Goal: Task Accomplishment & Management: Use online tool/utility

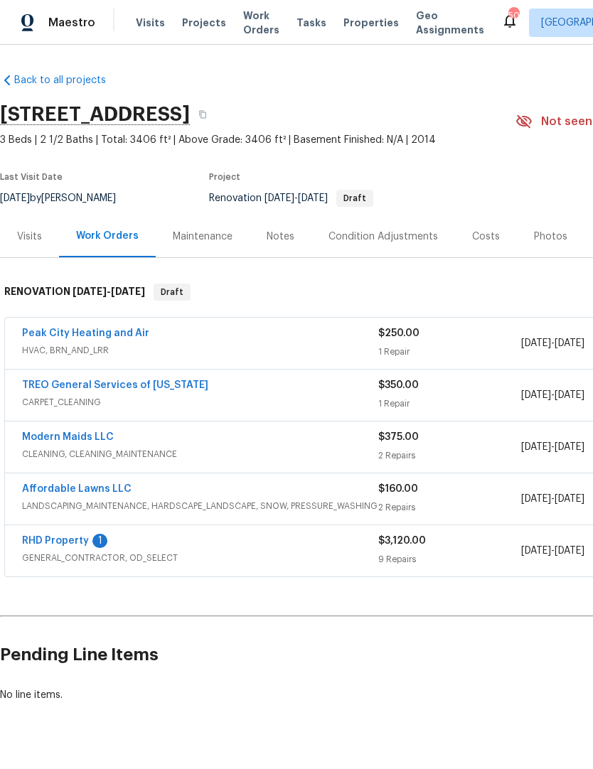
click at [85, 541] on link "RHD Property" at bounding box center [55, 541] width 67 height 10
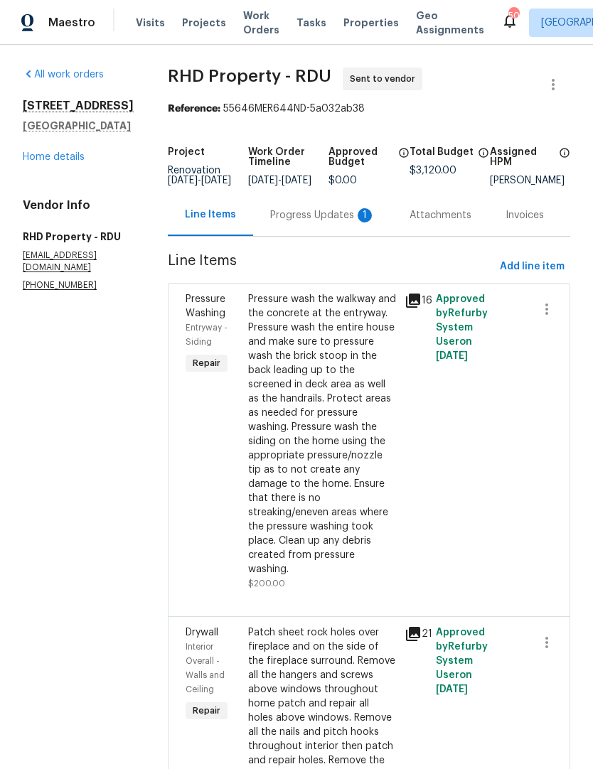
click at [326, 215] on div "Progress Updates 1" at bounding box center [322, 215] width 105 height 14
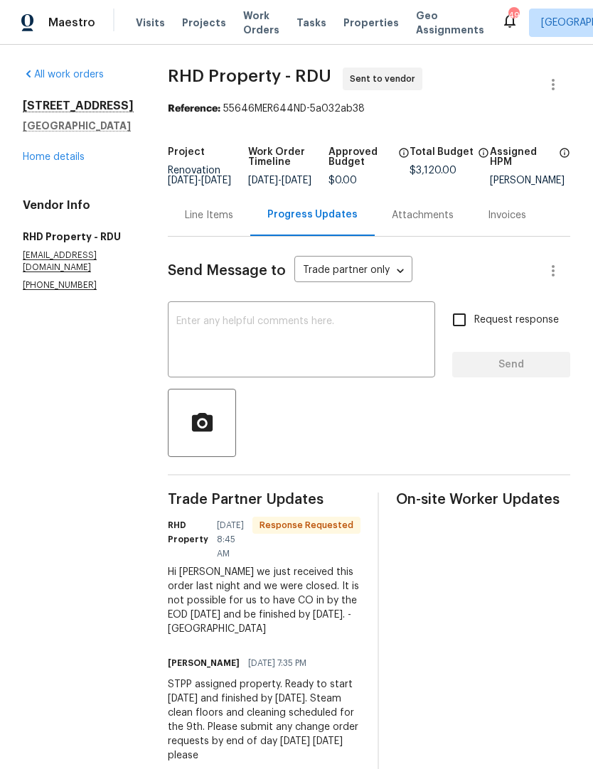
click at [293, 341] on textarea at bounding box center [301, 341] width 250 height 50
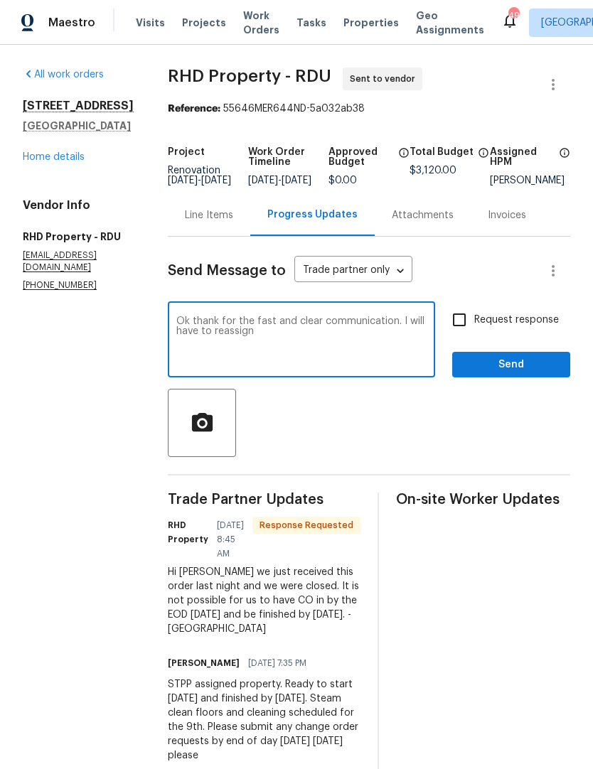
type textarea "Ok thank for the fast and clear communication. I will have to reassign"
click at [465, 334] on input "Request response" at bounding box center [459, 320] width 30 height 30
checkbox input "true"
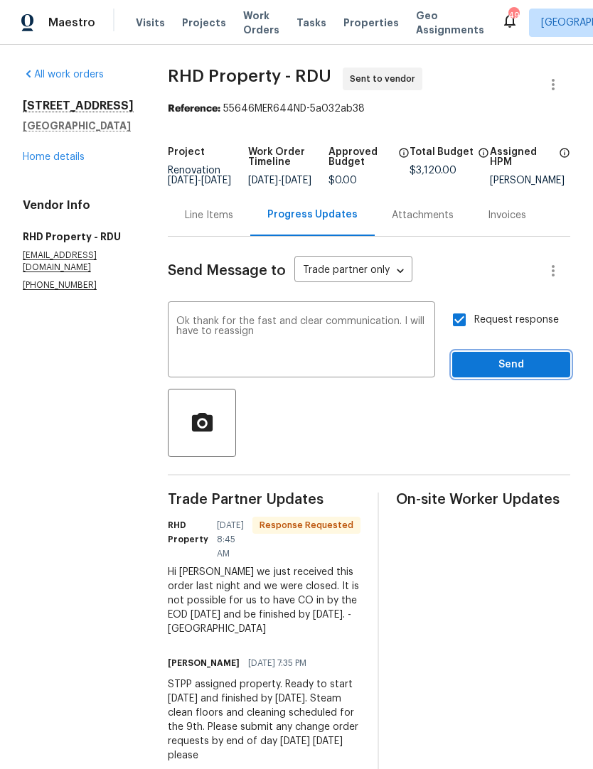
click at [512, 374] on span "Send" at bounding box center [510, 365] width 95 height 18
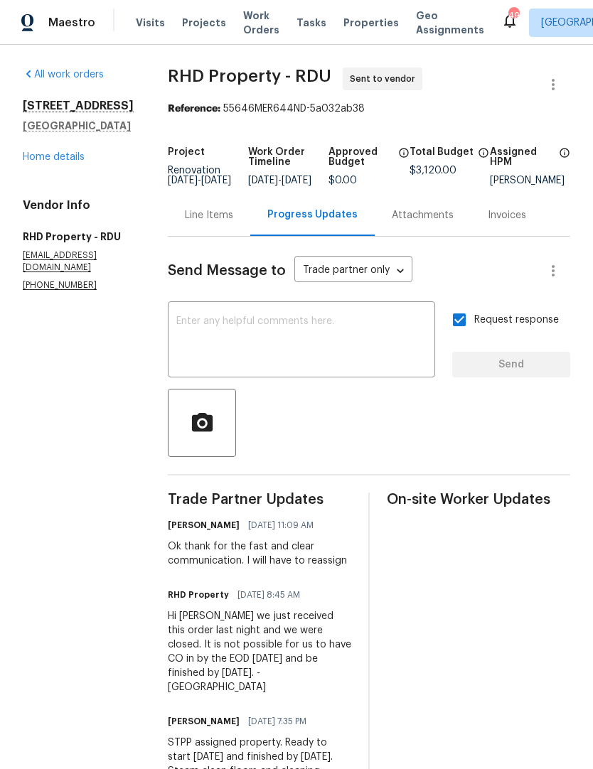
click at [74, 161] on link "Home details" at bounding box center [54, 157] width 62 height 10
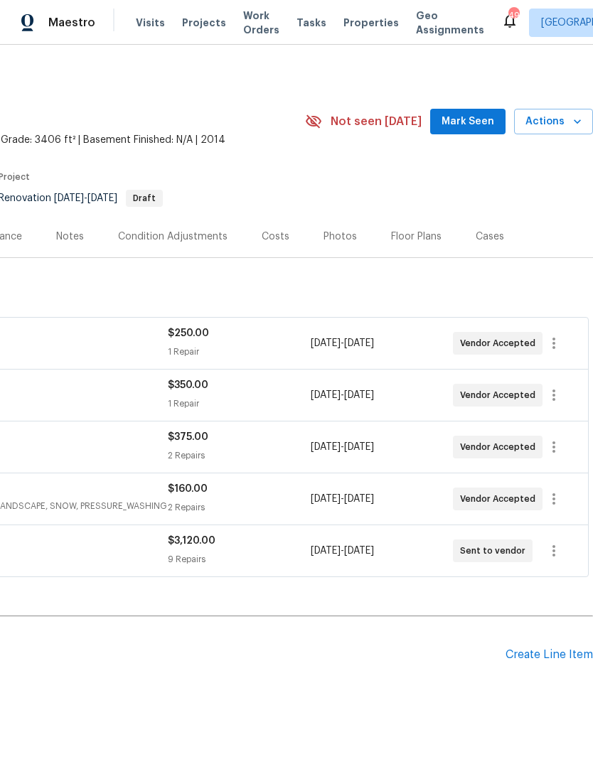
scroll to position [0, 210]
click at [551, 549] on icon "button" at bounding box center [553, 550] width 17 height 17
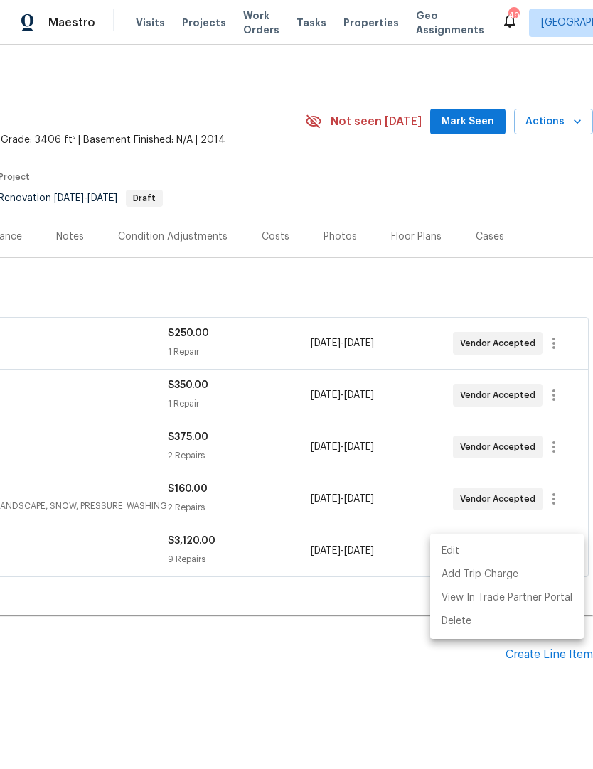
click at [497, 547] on li "Edit" at bounding box center [506, 550] width 153 height 23
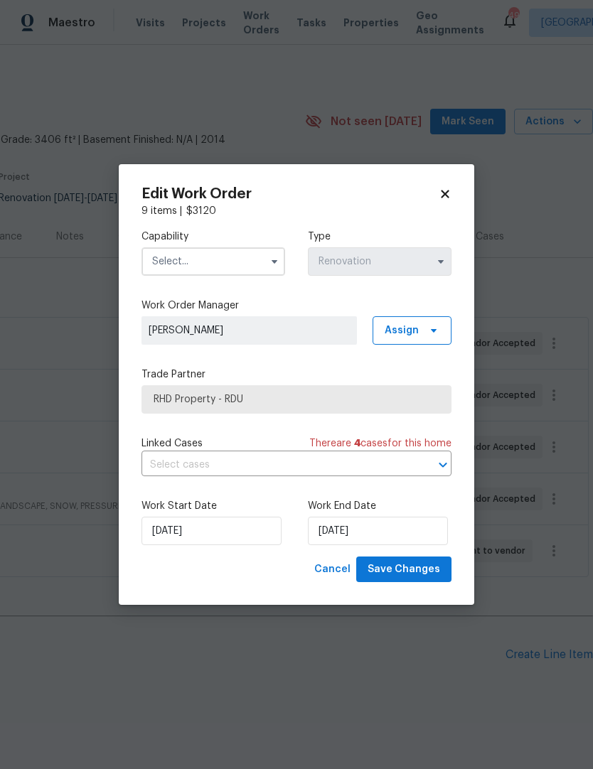
click at [247, 269] on input "text" at bounding box center [213, 261] width 144 height 28
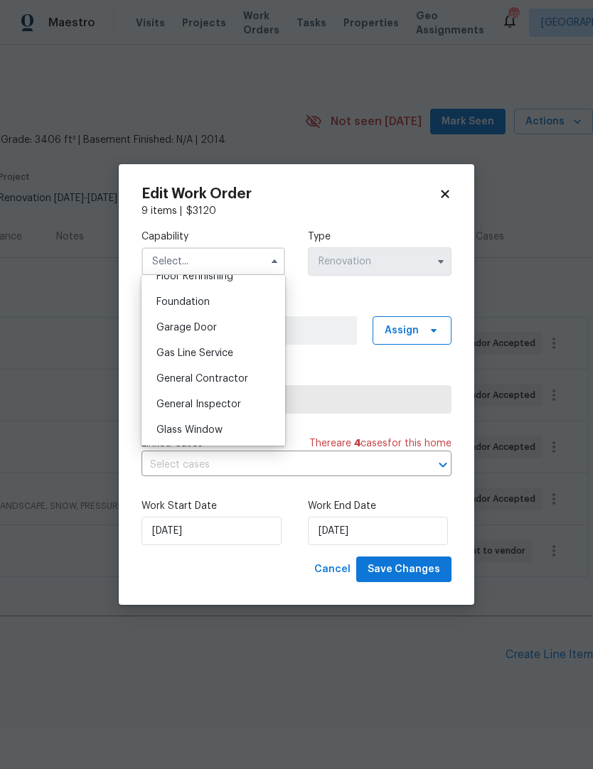
scroll to position [595, 0]
click at [242, 375] on span "General Contractor" at bounding box center [202, 376] width 92 height 10
type input "General Contractor"
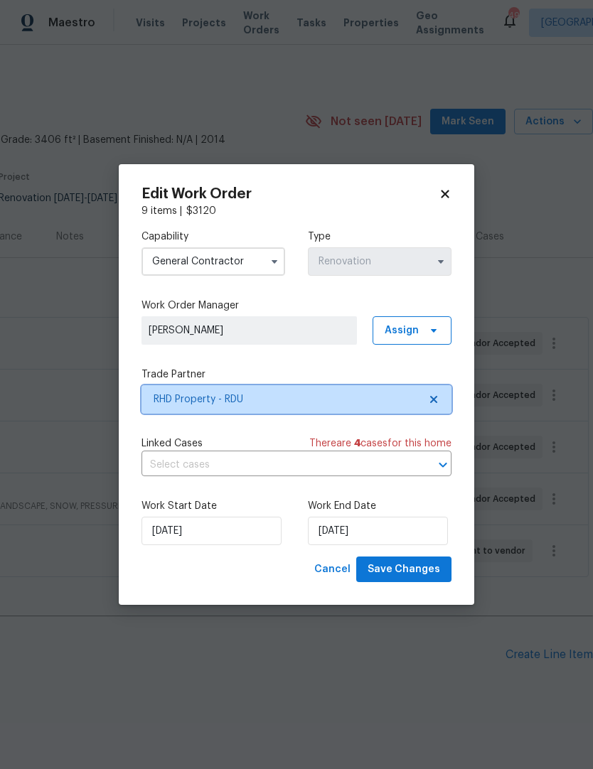
click at [438, 394] on icon at bounding box center [433, 399] width 11 height 11
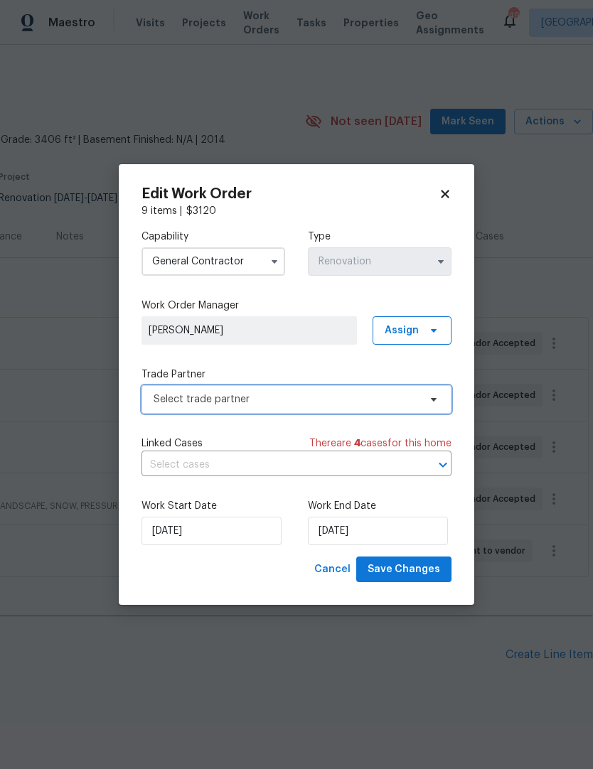
click at [399, 397] on span "Select trade partner" at bounding box center [285, 399] width 265 height 14
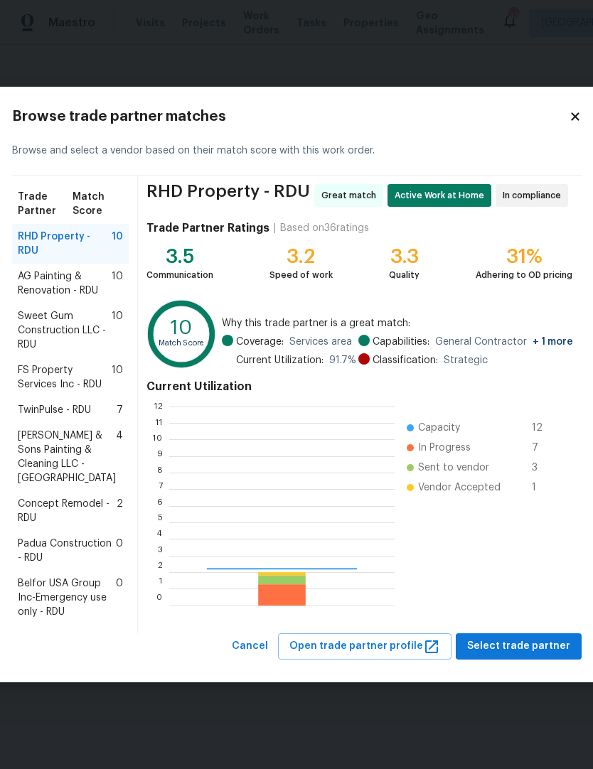
scroll to position [199, 225]
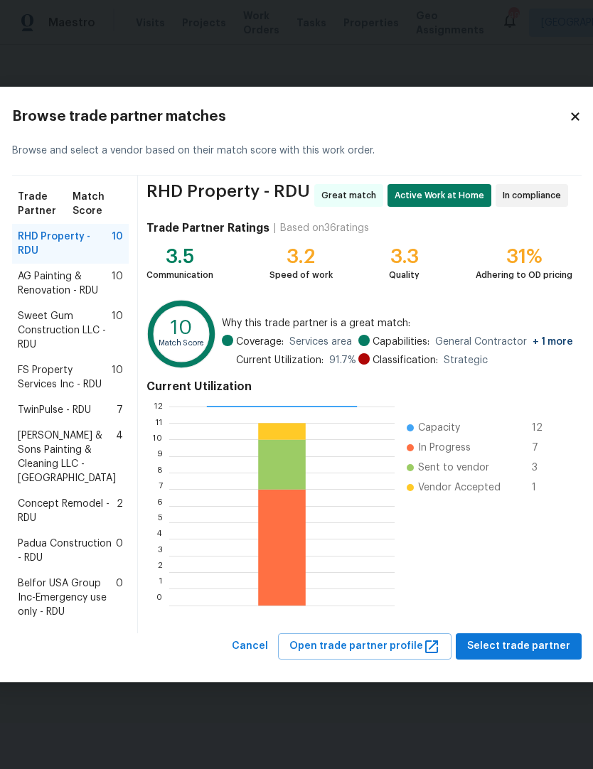
click at [70, 529] on div "Concept Remodel - RDU 2" at bounding box center [70, 511] width 117 height 40
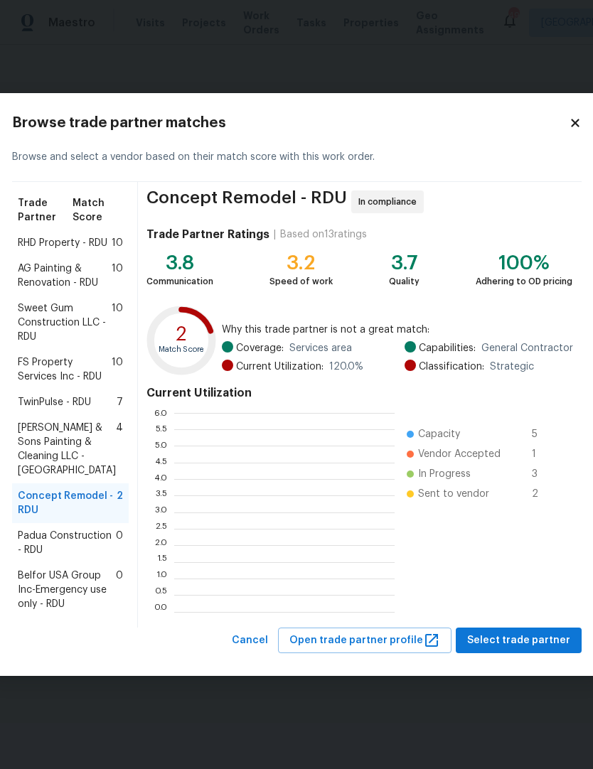
scroll to position [199, 220]
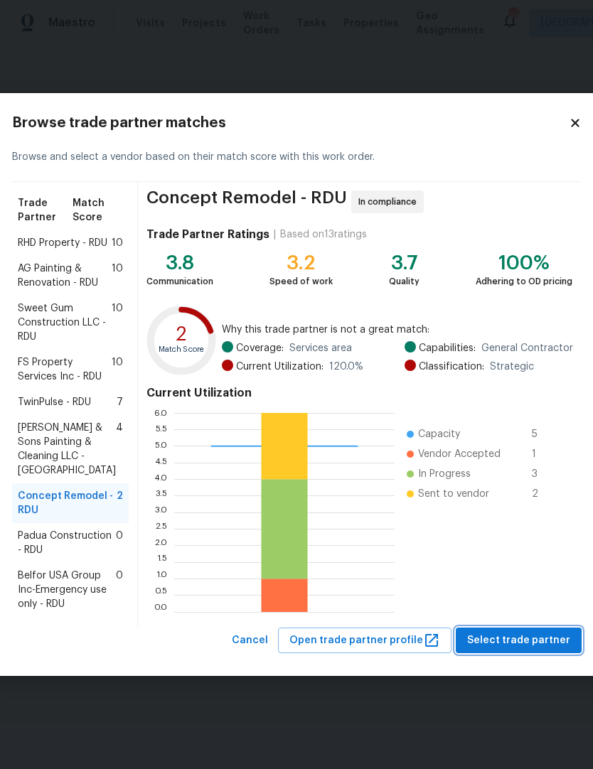
click at [486, 649] on span "Select trade partner" at bounding box center [518, 641] width 103 height 18
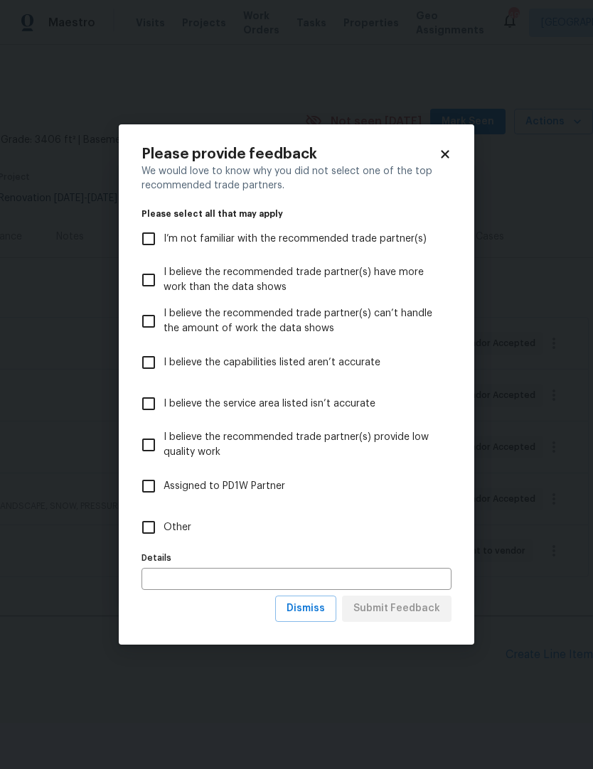
click at [146, 536] on input "Other" at bounding box center [149, 527] width 30 height 30
checkbox input "true"
click at [433, 603] on span "Submit Feedback" at bounding box center [396, 609] width 87 height 18
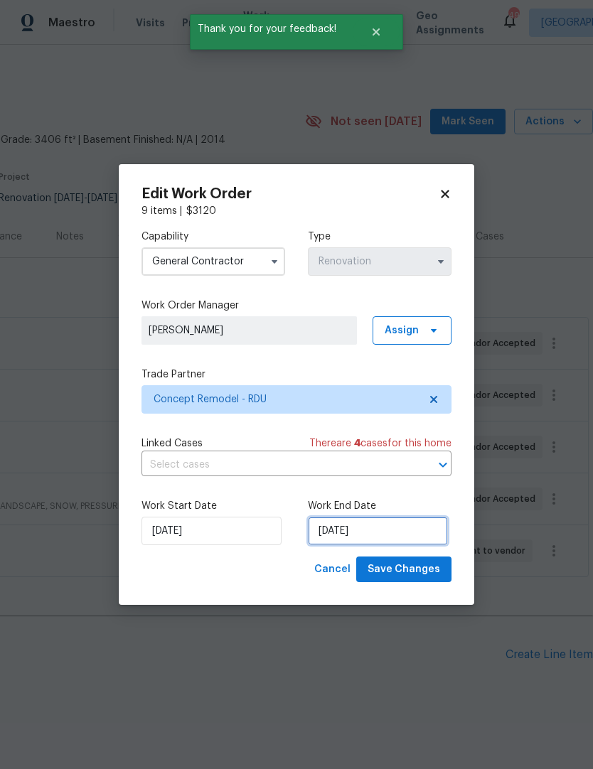
click at [397, 532] on input "[DATE]" at bounding box center [378, 531] width 140 height 28
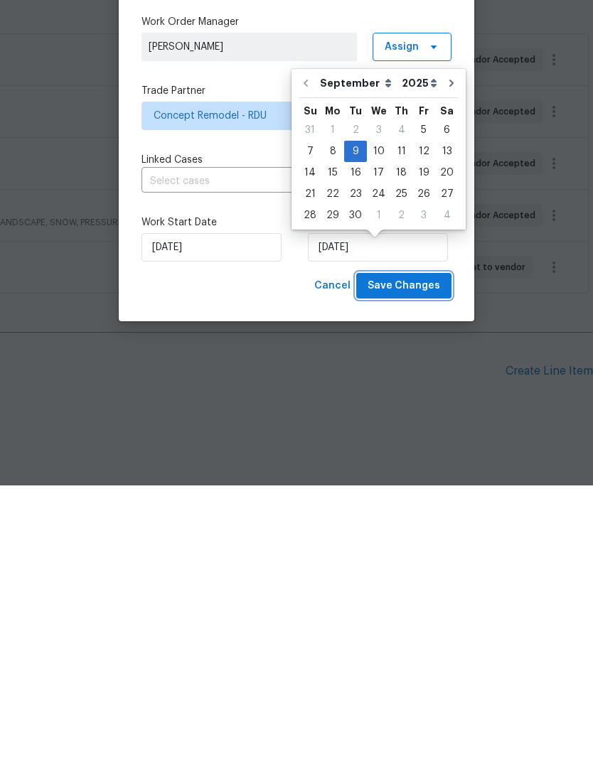
click at [406, 561] on span "Save Changes" at bounding box center [403, 570] width 72 height 18
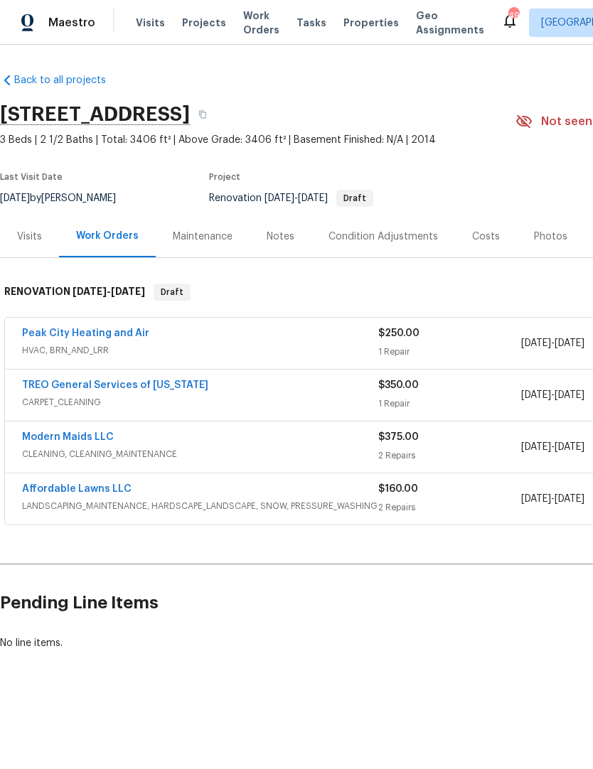
scroll to position [0, 0]
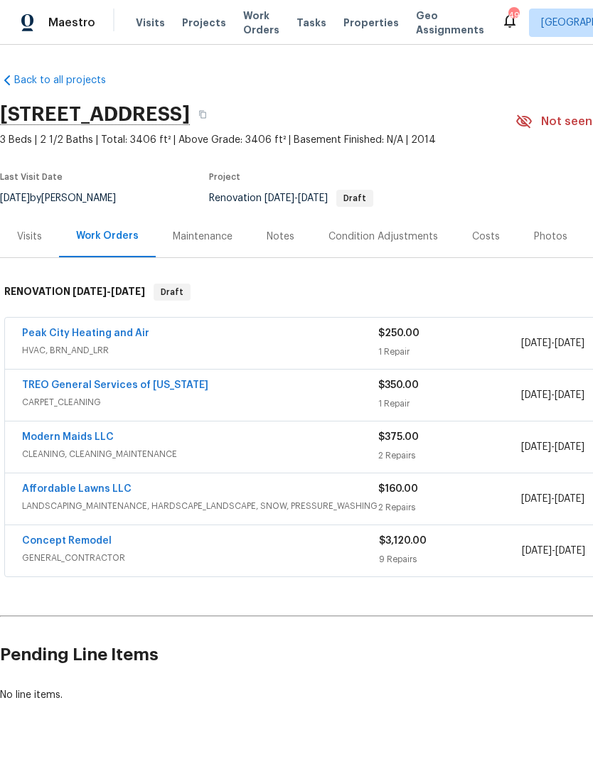
click at [107, 539] on link "Concept Remodel" at bounding box center [67, 541] width 90 height 10
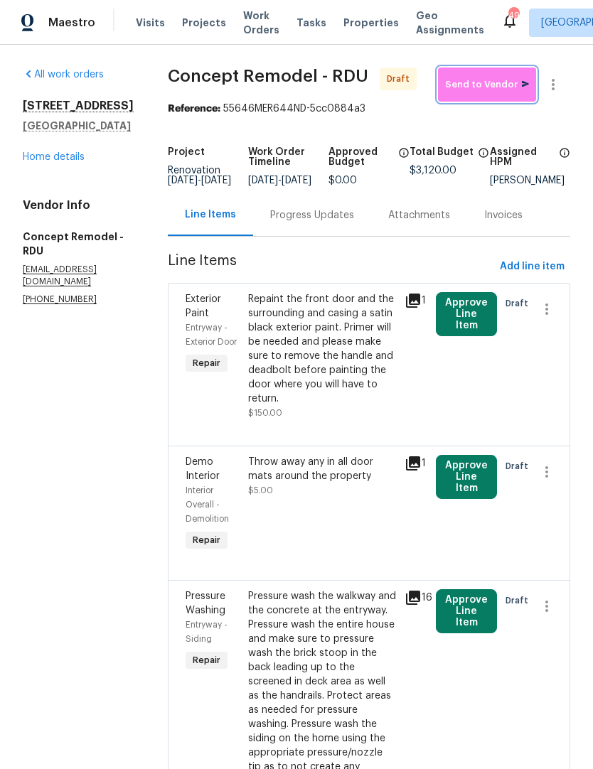
click at [497, 81] on span "Send to Vendor" at bounding box center [487, 85] width 84 height 16
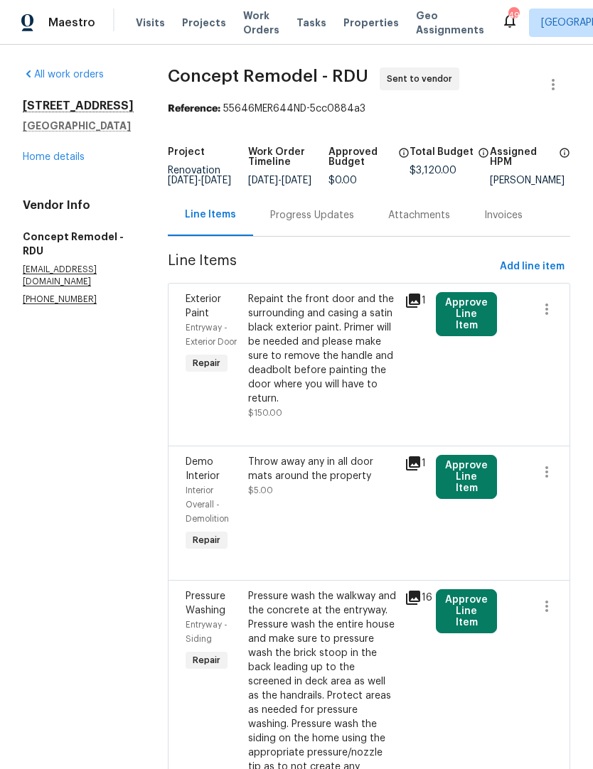
click at [455, 325] on button "Approve Line Item" at bounding box center [466, 314] width 61 height 44
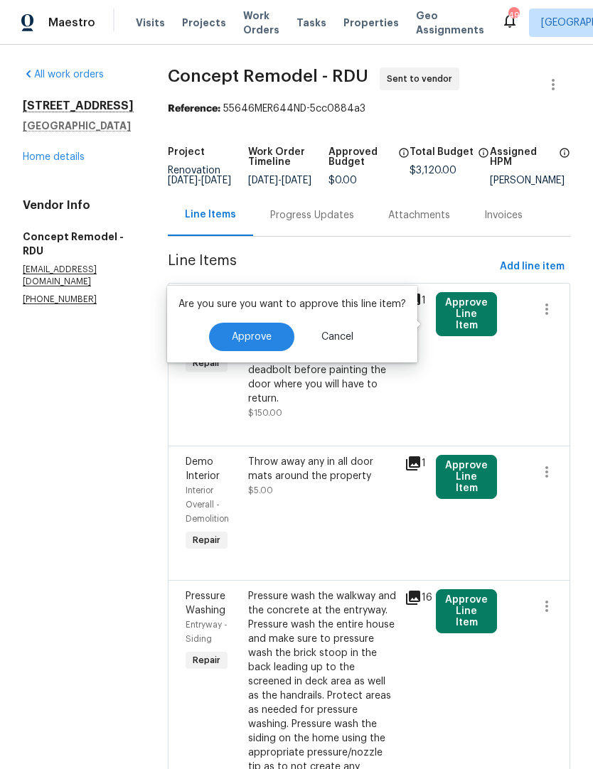
click at [255, 338] on span "Approve" at bounding box center [252, 337] width 40 height 11
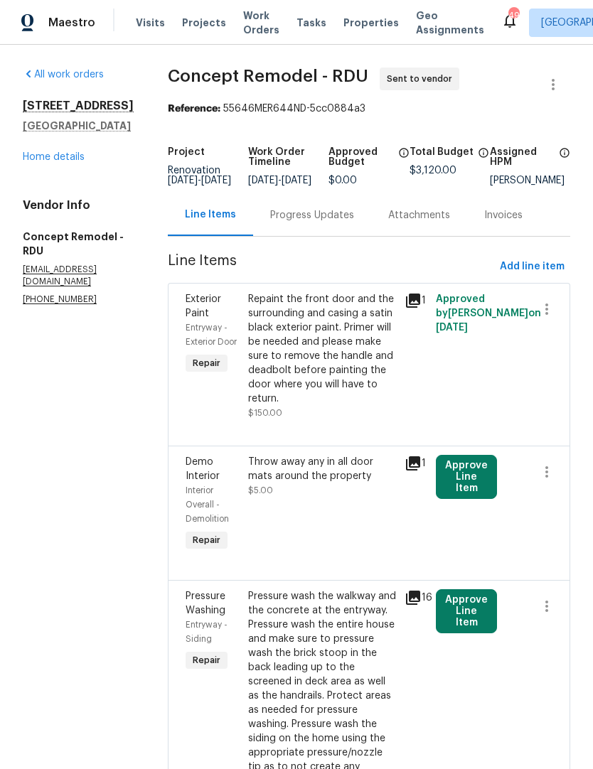
click at [459, 482] on button "Approve Line Item" at bounding box center [466, 477] width 61 height 44
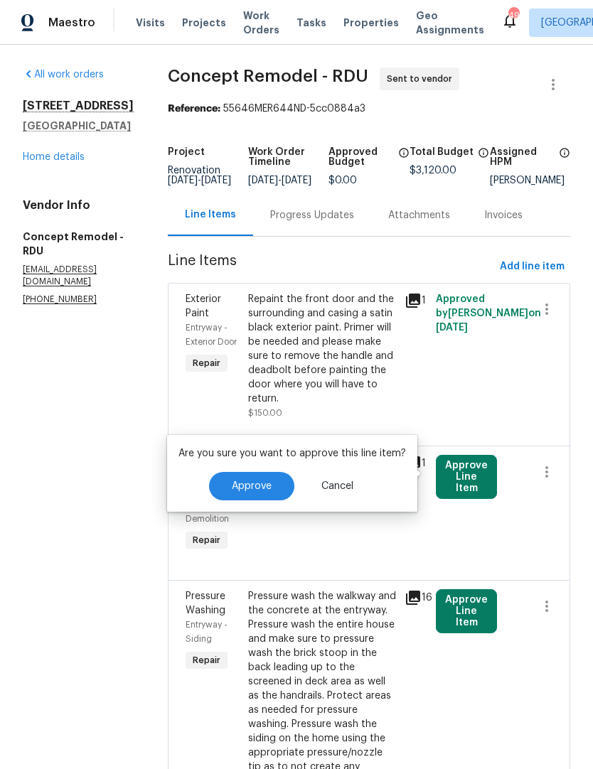
click at [254, 490] on span "Approve" at bounding box center [252, 486] width 40 height 11
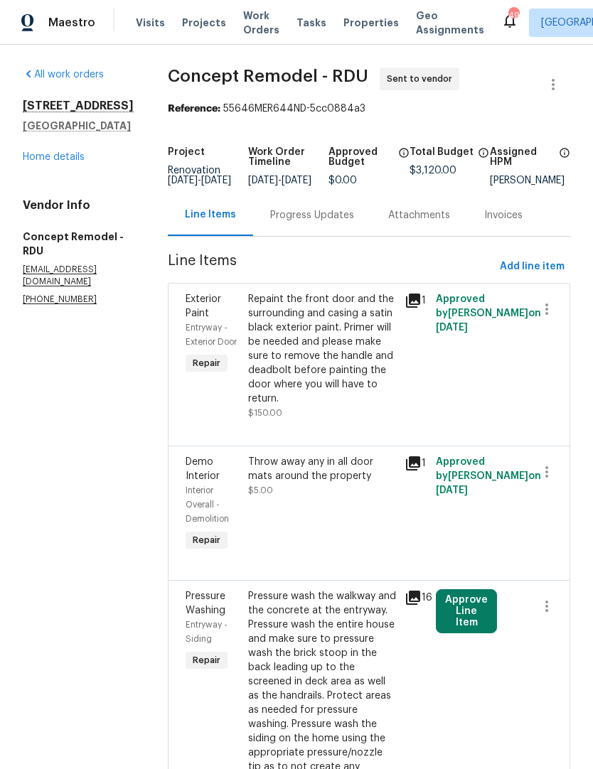
click at [437, 608] on button "Approve Line Item" at bounding box center [466, 611] width 61 height 44
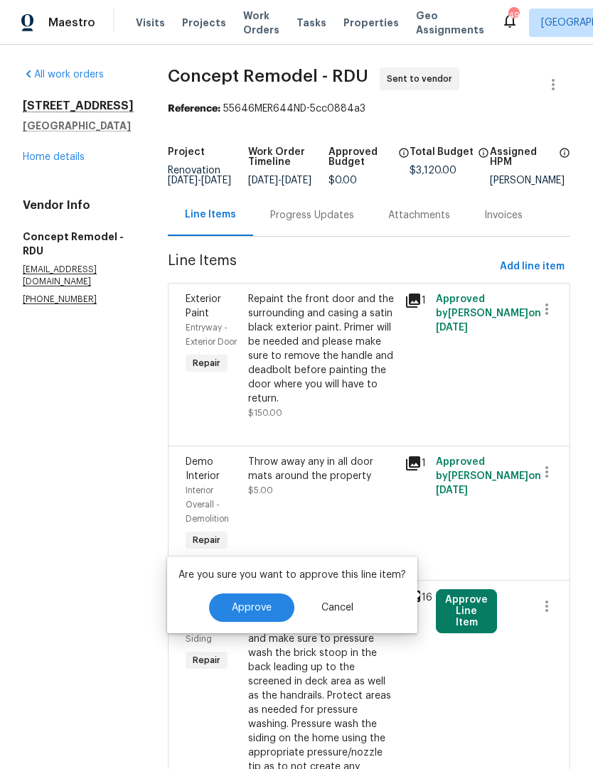
click at [261, 605] on span "Approve" at bounding box center [252, 608] width 40 height 11
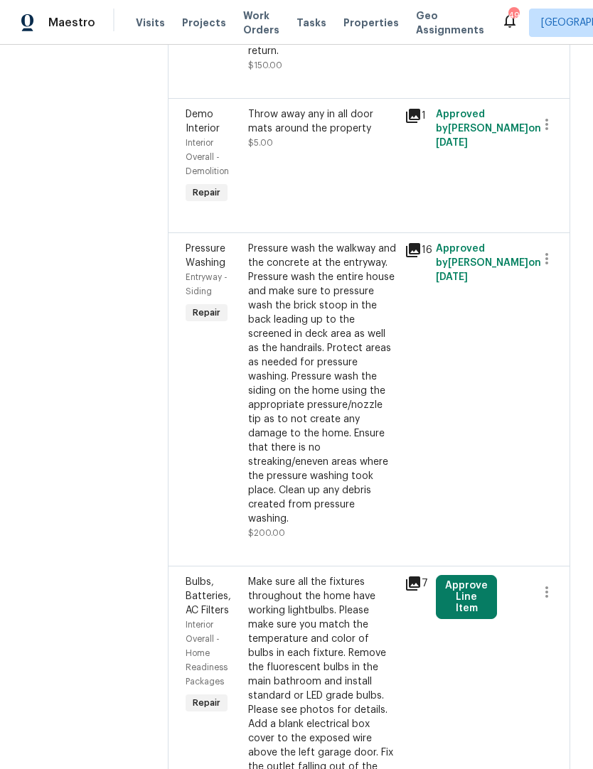
scroll to position [357, 0]
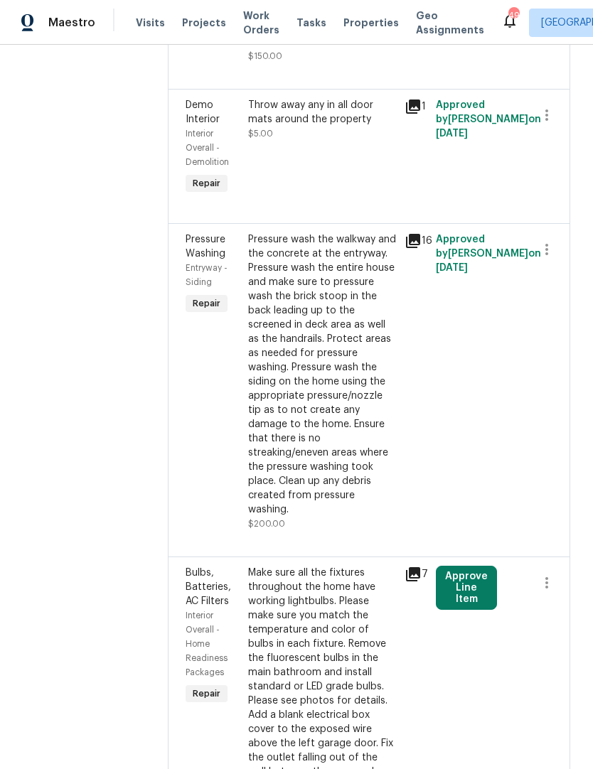
click at [462, 566] on button "Approve Line Item" at bounding box center [466, 588] width 61 height 44
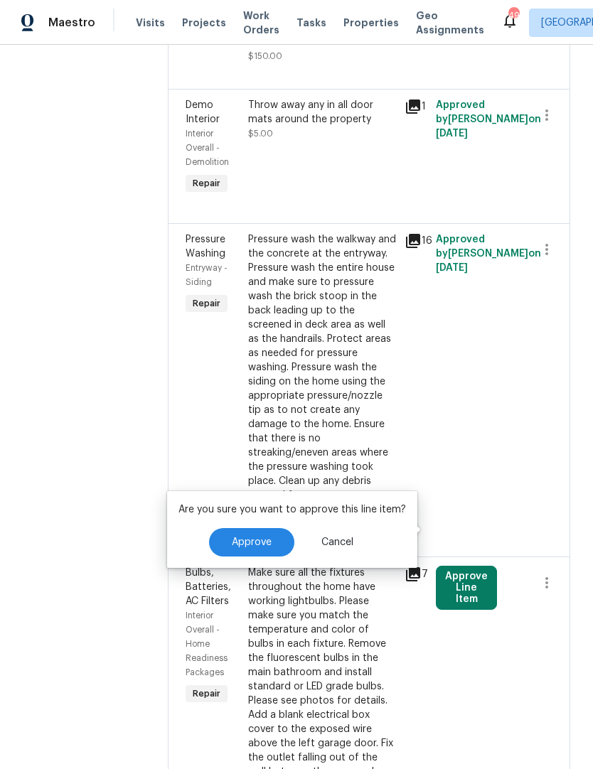
click at [256, 546] on span "Approve" at bounding box center [252, 542] width 40 height 11
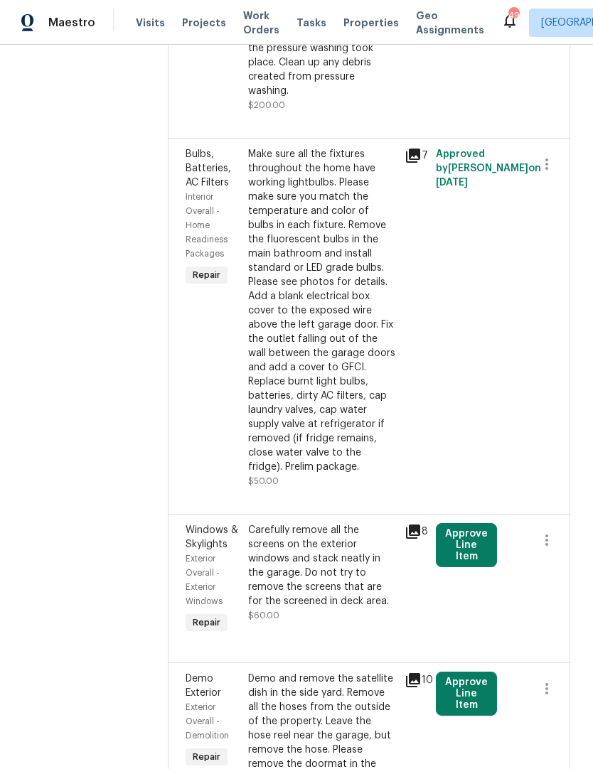
scroll to position [789, 0]
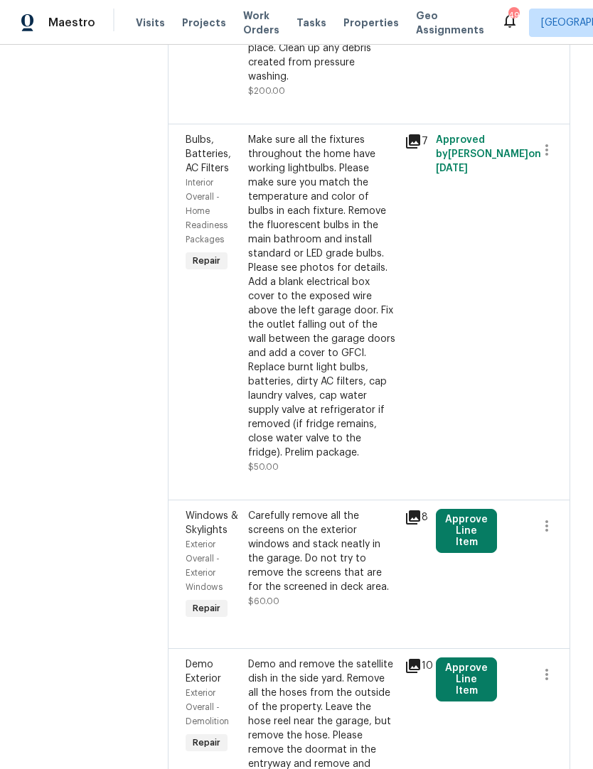
click at [441, 509] on button "Approve Line Item" at bounding box center [466, 531] width 61 height 44
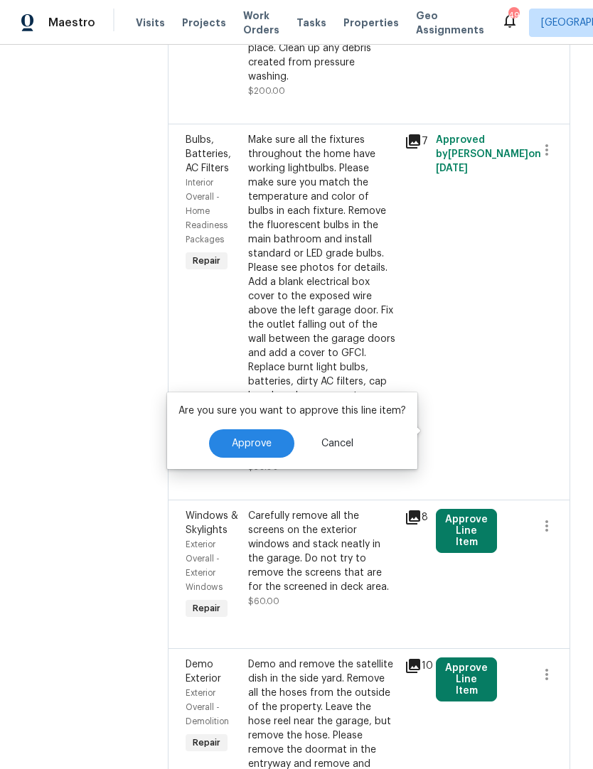
click at [265, 436] on button "Approve" at bounding box center [251, 443] width 85 height 28
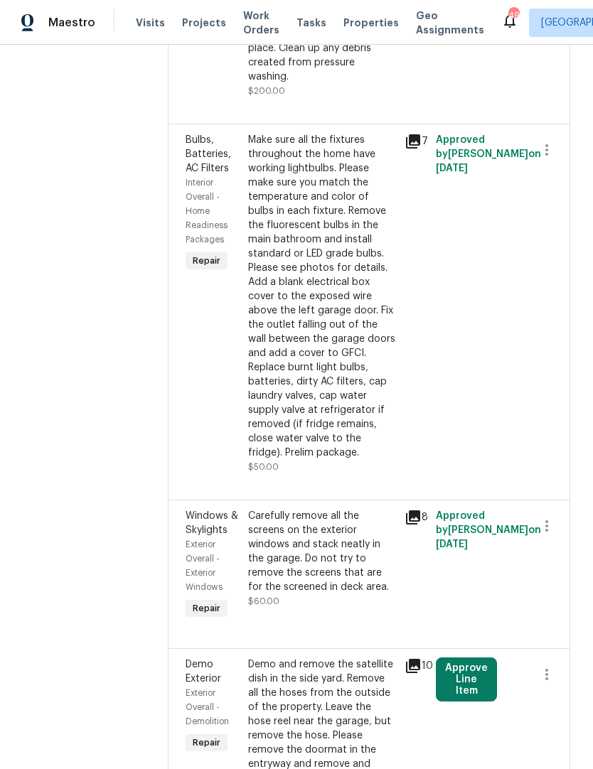
click at [461, 657] on button "Approve Line Item" at bounding box center [466, 679] width 61 height 44
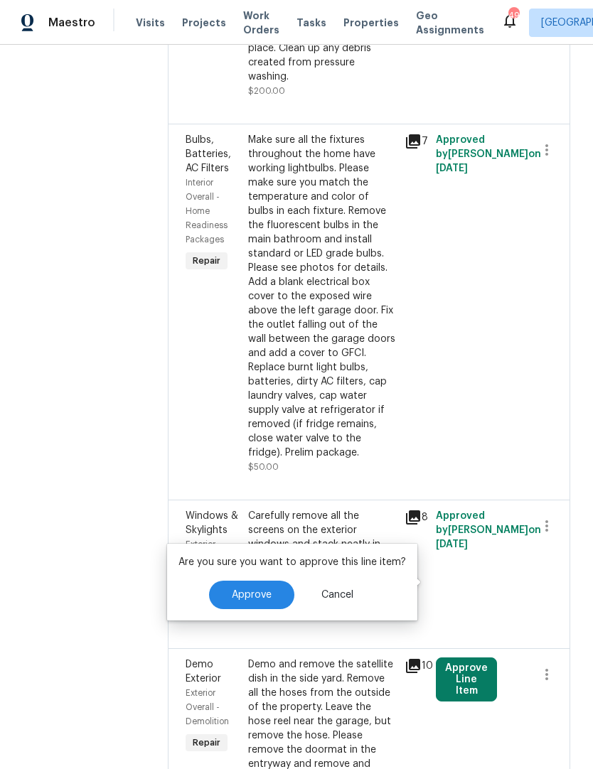
click at [237, 602] on button "Approve" at bounding box center [251, 595] width 85 height 28
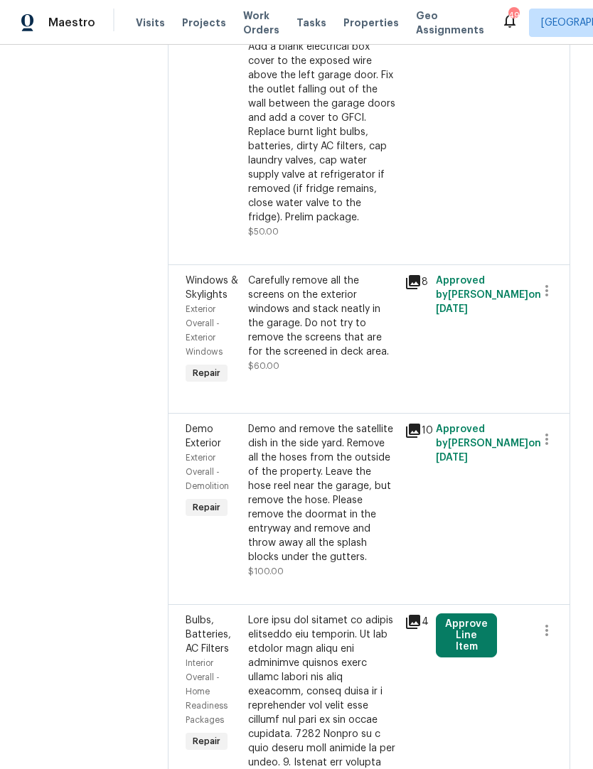
scroll to position [1040, 0]
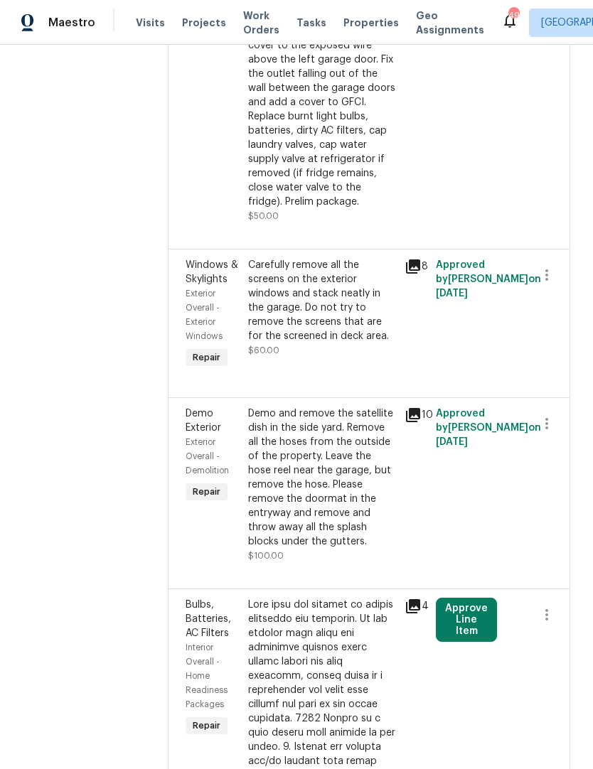
click at [458, 598] on button "Approve Line Item" at bounding box center [466, 620] width 61 height 44
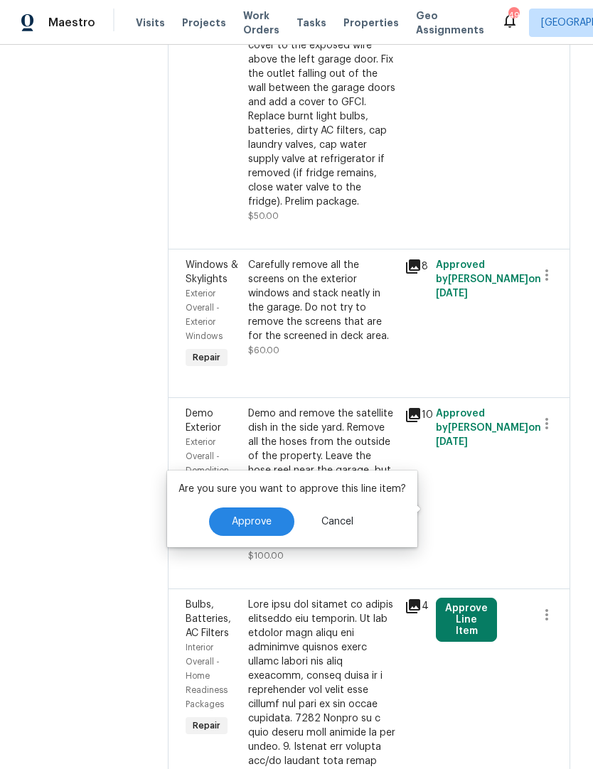
click at [259, 521] on span "Approve" at bounding box center [252, 522] width 40 height 11
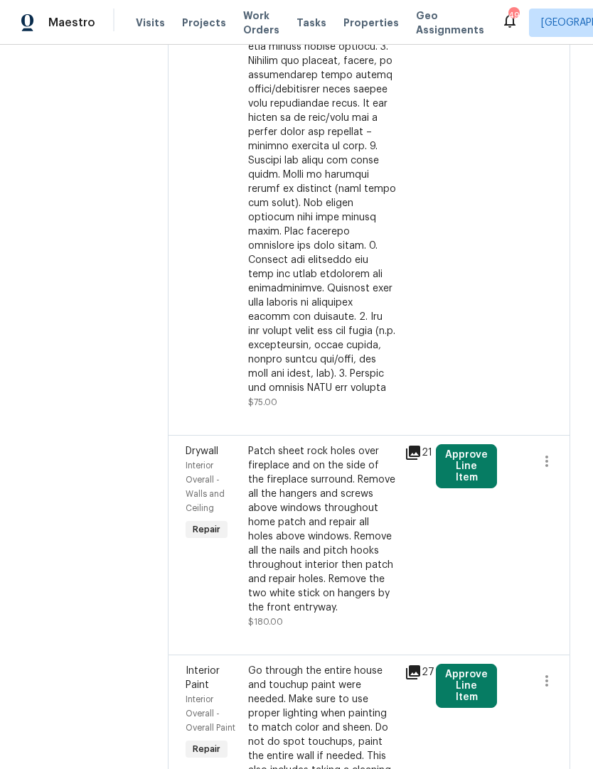
scroll to position [1855, 0]
click at [459, 663] on button "Approve Line Item" at bounding box center [466, 685] width 61 height 44
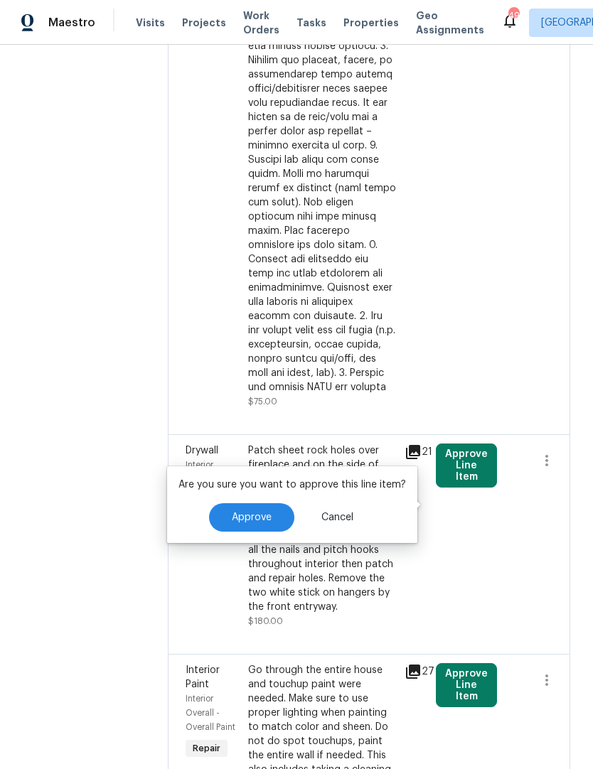
click at [259, 527] on button "Approve" at bounding box center [251, 517] width 85 height 28
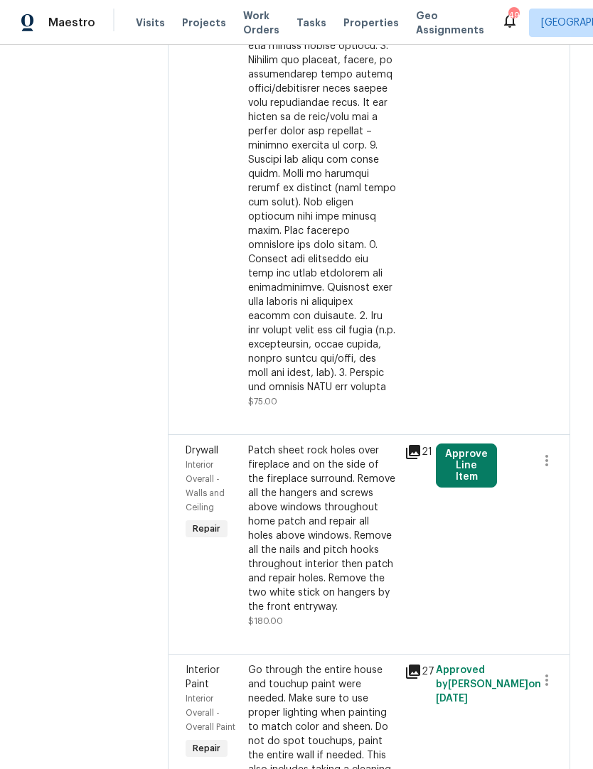
click at [458, 443] on button "Approve Line Item" at bounding box center [466, 465] width 61 height 44
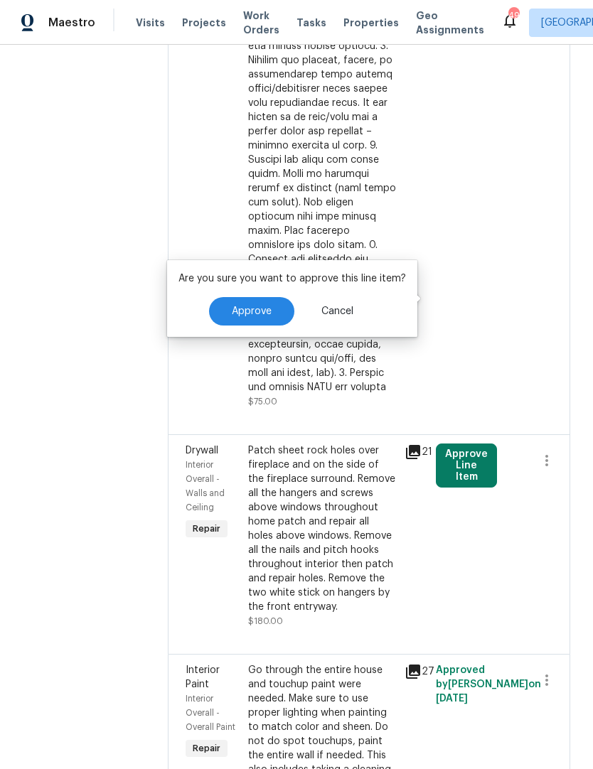
click at [263, 314] on span "Approve" at bounding box center [252, 311] width 40 height 11
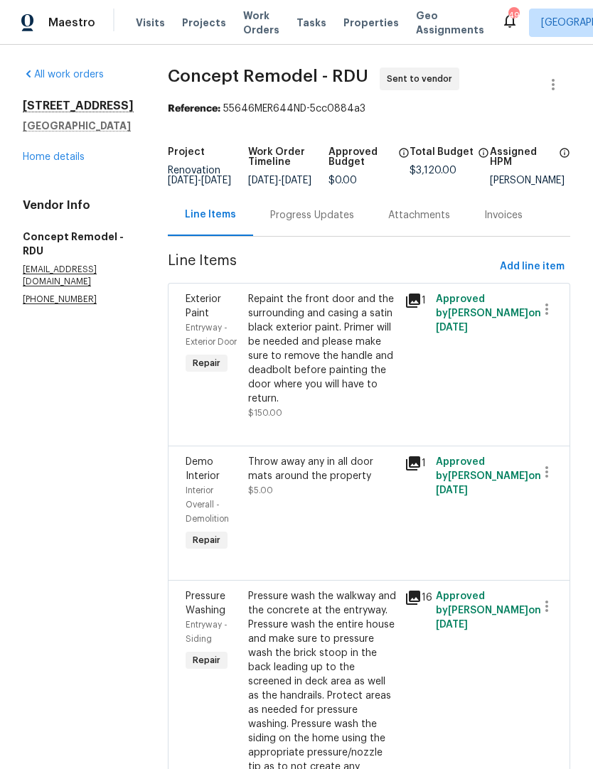
scroll to position [0, 0]
